Goal: Information Seeking & Learning: Understand process/instructions

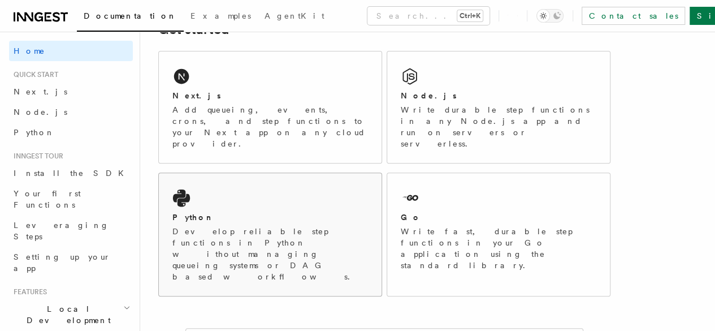
scroll to position [183, 0]
click at [253, 124] on p "Add queueing, events, crons, and step functions to your Next app on any cloud p…" at bounding box center [271, 127] width 196 height 45
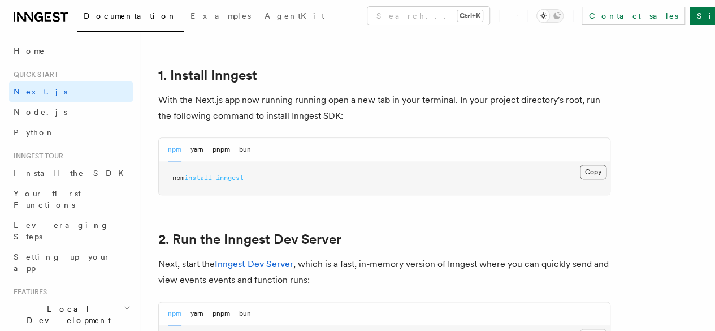
scroll to position [624, 0]
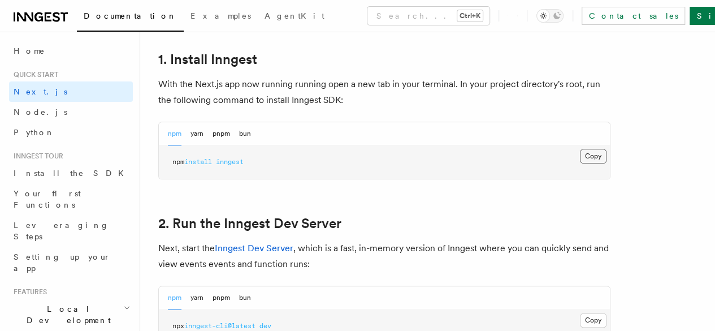
click at [549, 179] on div "Copy Copied npm install inngest" at bounding box center [384, 162] width 451 height 34
click at [580, 163] on button "Copy Copied" at bounding box center [593, 156] width 27 height 15
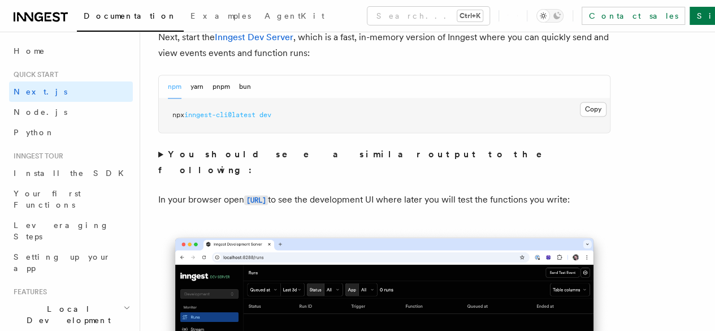
scroll to position [834, 0]
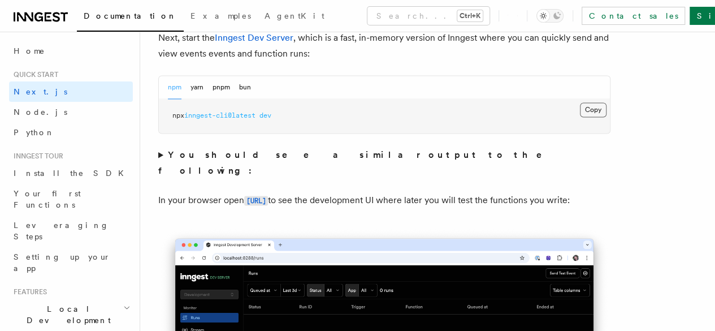
click at [580, 117] on button "Copy Copied" at bounding box center [593, 109] width 27 height 15
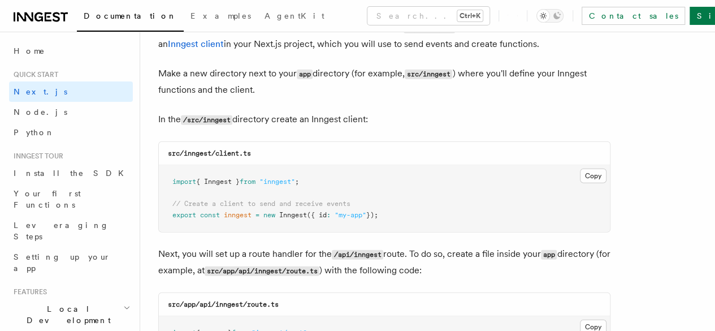
scroll to position [1387, 0]
click at [580, 169] on button "Copy Copied" at bounding box center [593, 175] width 27 height 15
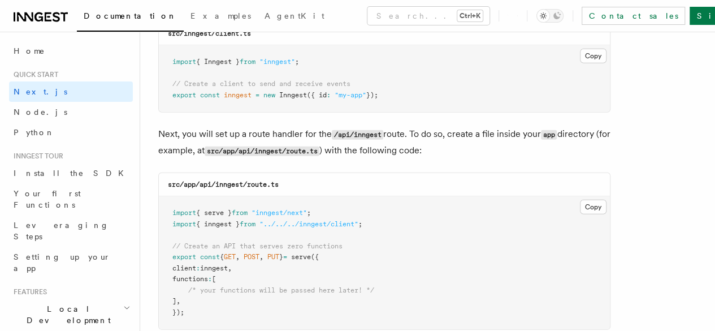
scroll to position [1503, 0]
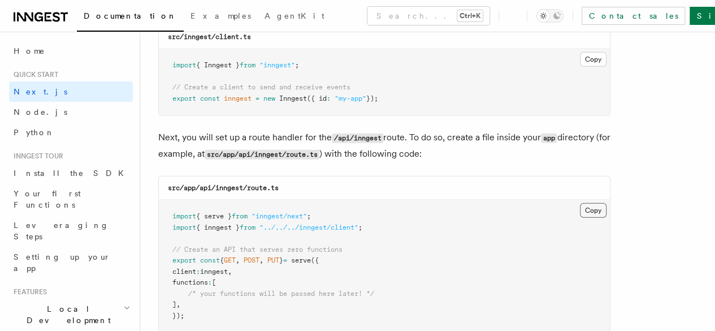
click at [580, 203] on button "Copy Copied" at bounding box center [593, 210] width 27 height 15
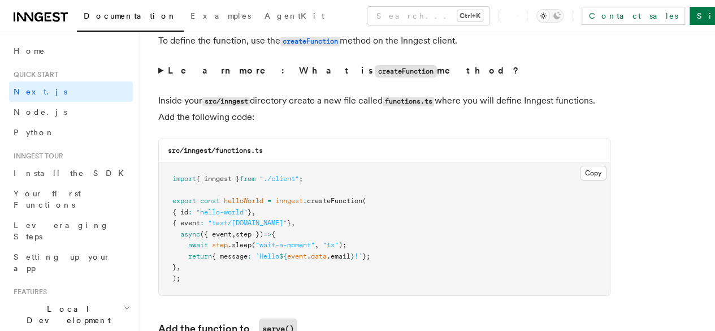
scroll to position [1968, 0]
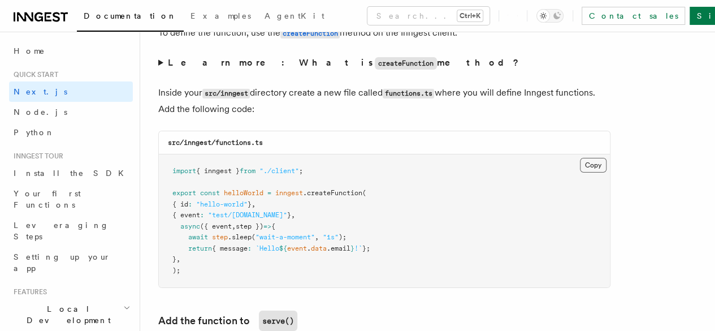
click at [580, 158] on button "Copy Copied" at bounding box center [593, 165] width 27 height 15
